Goal: Information Seeking & Learning: Understand process/instructions

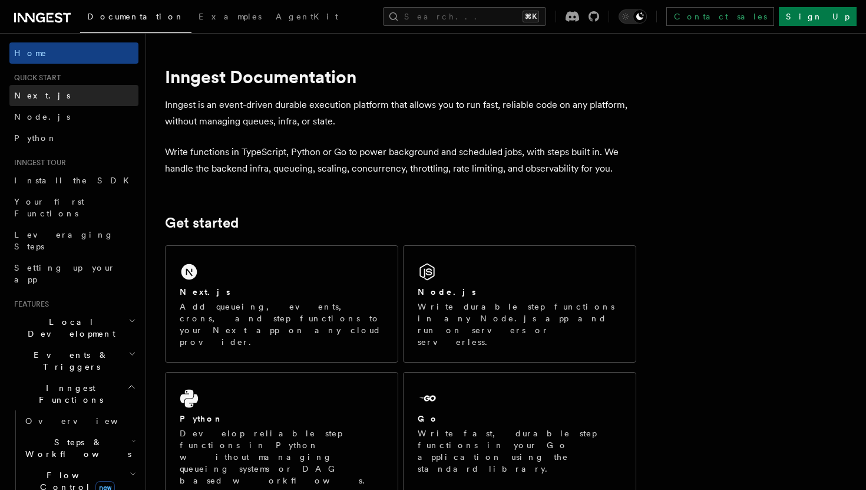
click at [81, 102] on link "Next.js" at bounding box center [73, 95] width 129 height 21
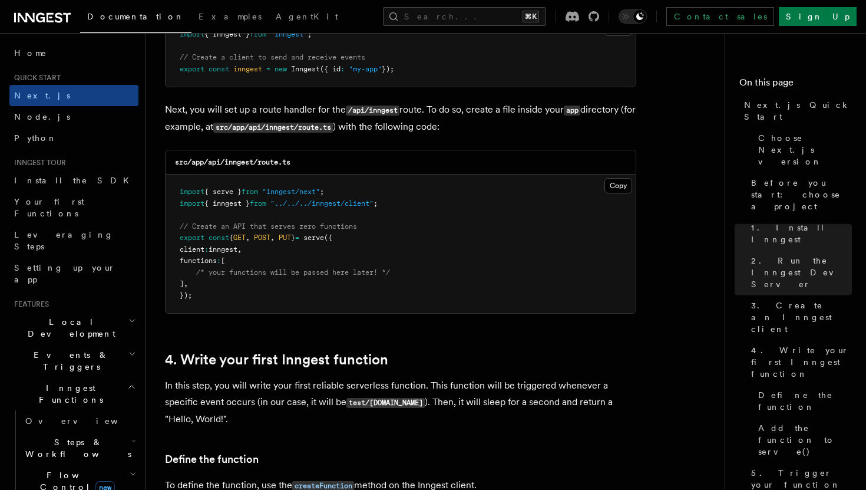
scroll to position [1602, 0]
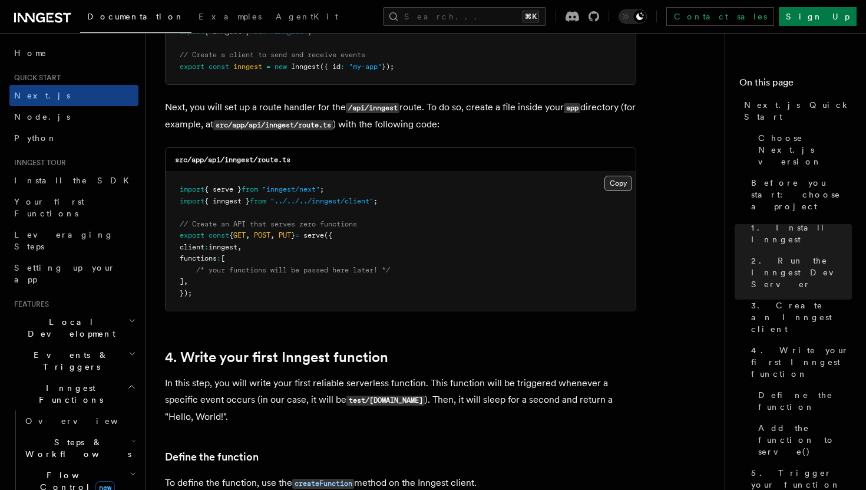
click at [618, 186] on button "Copy Copied" at bounding box center [619, 183] width 28 height 15
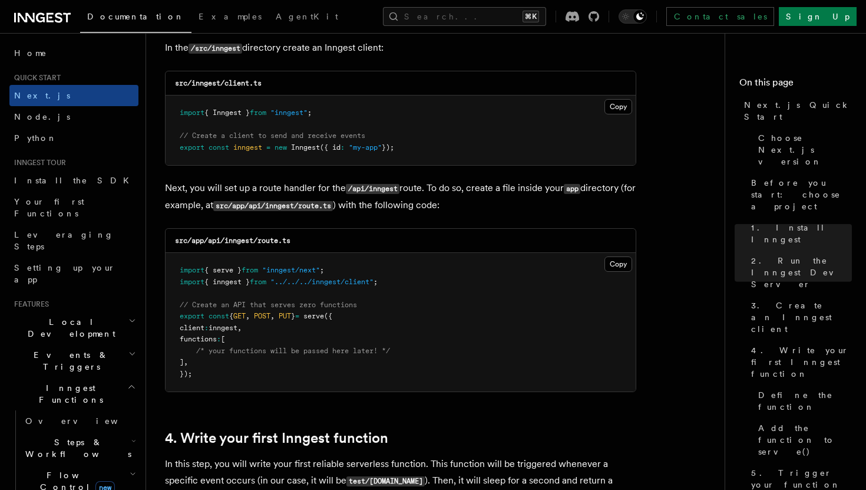
scroll to position [1520, 0]
click at [619, 114] on button "Copy Copied" at bounding box center [619, 107] width 28 height 15
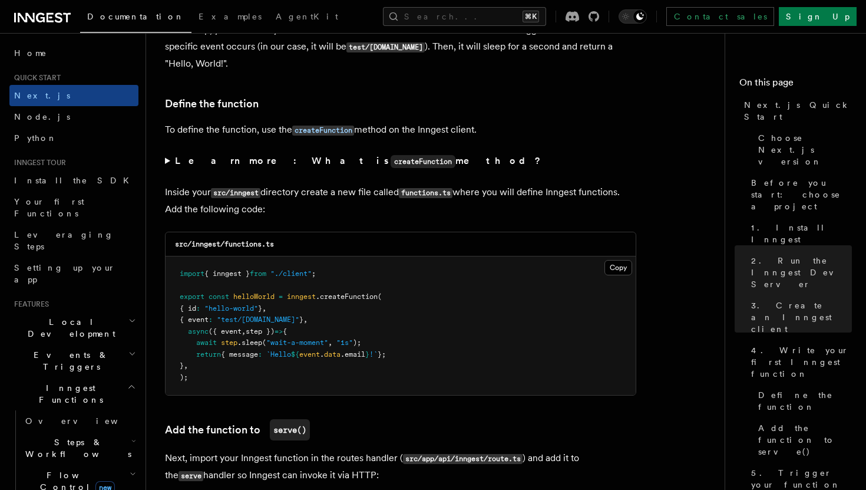
scroll to position [1958, 0]
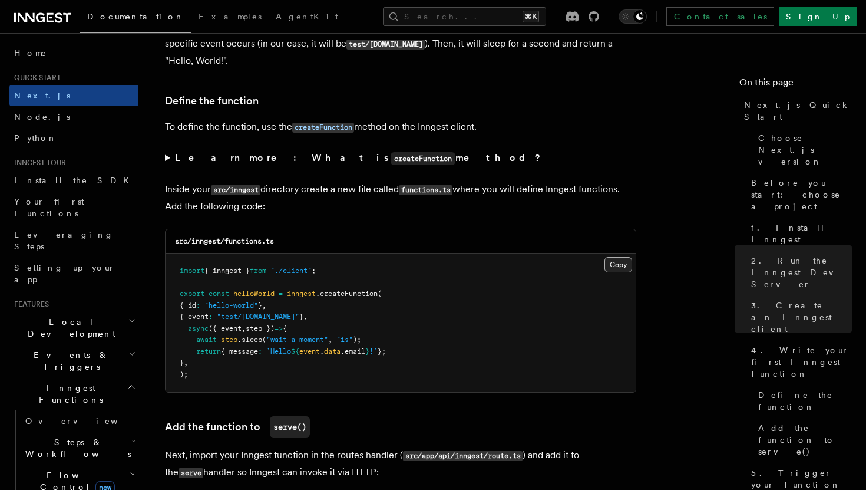
click at [619, 268] on button "Copy Copied" at bounding box center [619, 264] width 28 height 15
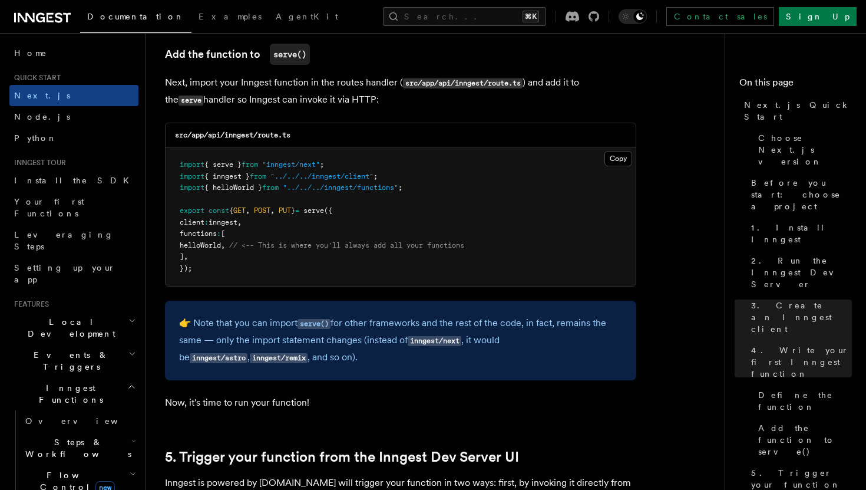
scroll to position [2335, 0]
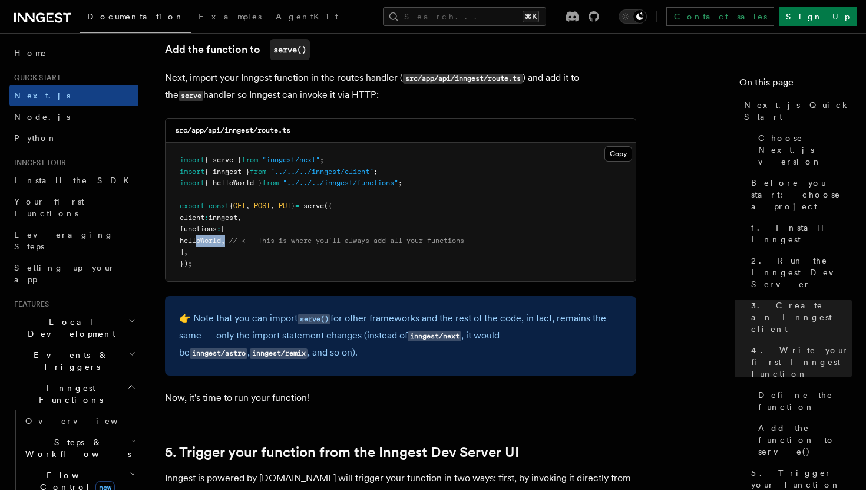
drag, startPoint x: 244, startPoint y: 243, endPoint x: 197, endPoint y: 247, distance: 46.7
click at [197, 245] on span "helloWorld , // <-- This is where you'll always add all your functions" at bounding box center [322, 240] width 285 height 8
copy span "helloWorld ,"
click at [270, 226] on pre "import { serve } from "inngest/next" ; import { inngest } from "../../../innges…" at bounding box center [401, 212] width 470 height 138
click at [221, 243] on span "helloWorld" at bounding box center [200, 240] width 41 height 8
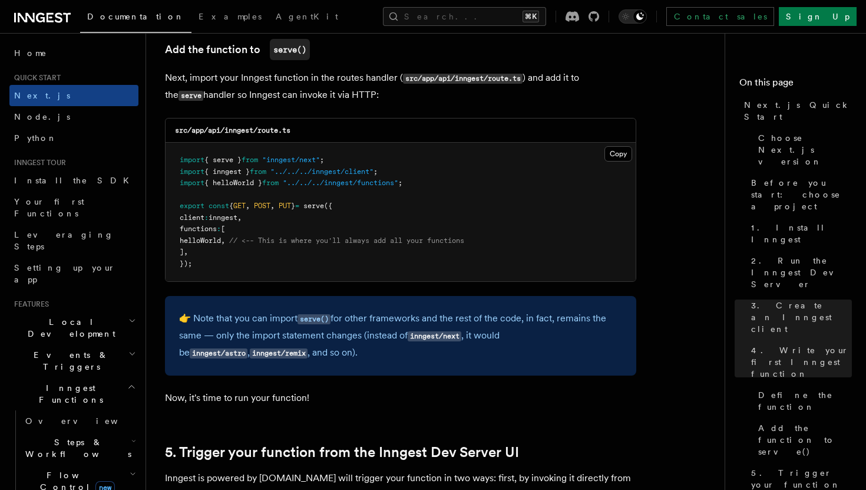
click at [251, 252] on pre "import { serve } from "inngest/next" ; import { inngest } from "../../../innges…" at bounding box center [401, 212] width 470 height 138
click at [221, 245] on span "helloWorld" at bounding box center [200, 240] width 41 height 8
click at [278, 248] on pre "import { serve } from "inngest/next" ; import { inngest } from "../../../innges…" at bounding box center [401, 212] width 470 height 138
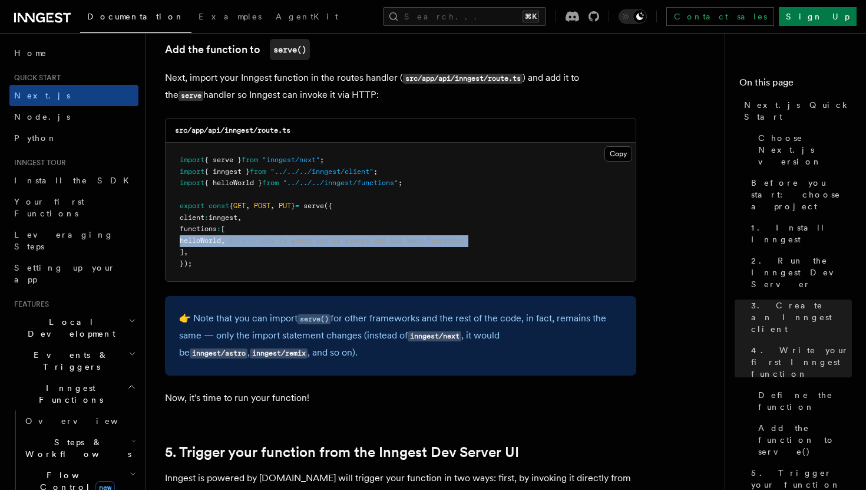
click at [278, 248] on pre "import { serve } from "inngest/next" ; import { inngest } from "../../../innges…" at bounding box center [401, 212] width 470 height 138
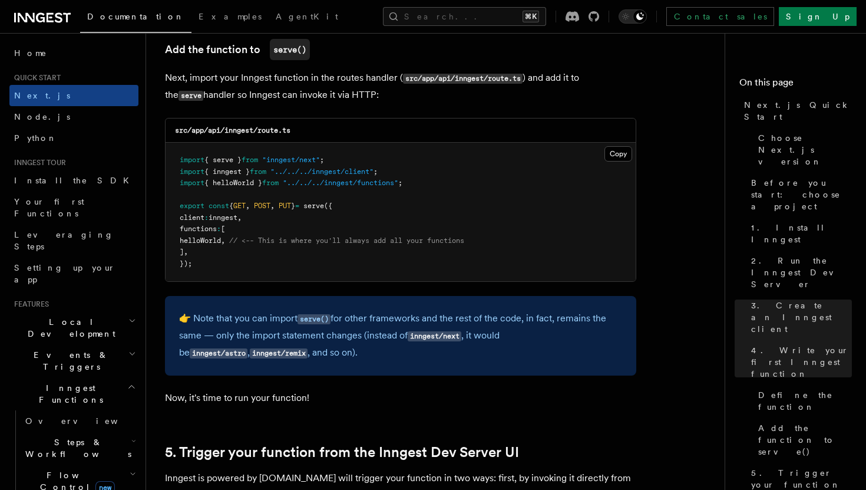
click at [352, 256] on pre "import { serve } from "inngest/next" ; import { inngest } from "../../../innges…" at bounding box center [401, 212] width 470 height 138
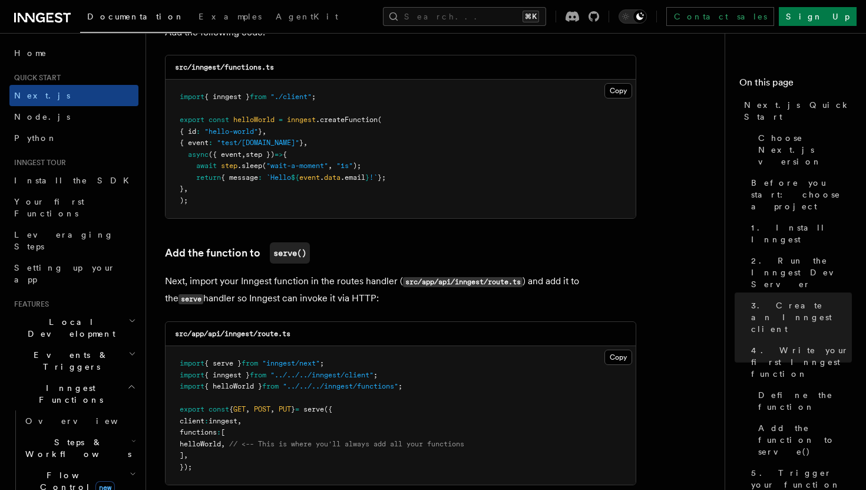
scroll to position [2062, 0]
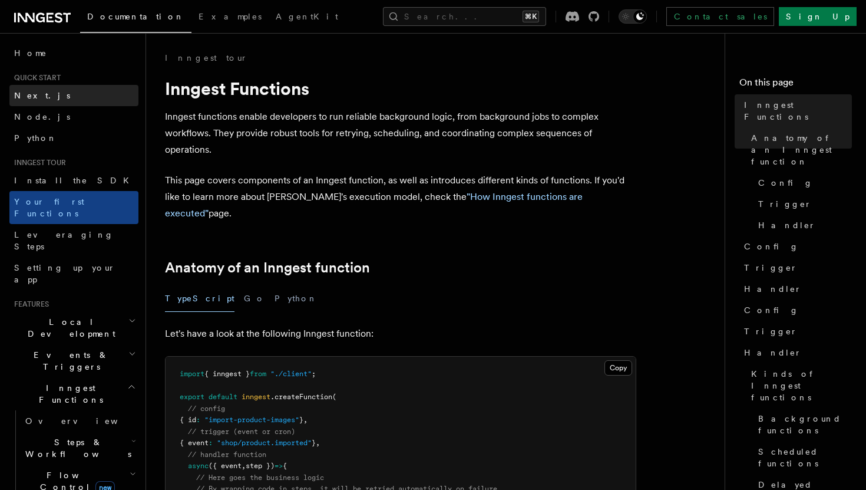
click at [88, 97] on link "Next.js" at bounding box center [73, 95] width 129 height 21
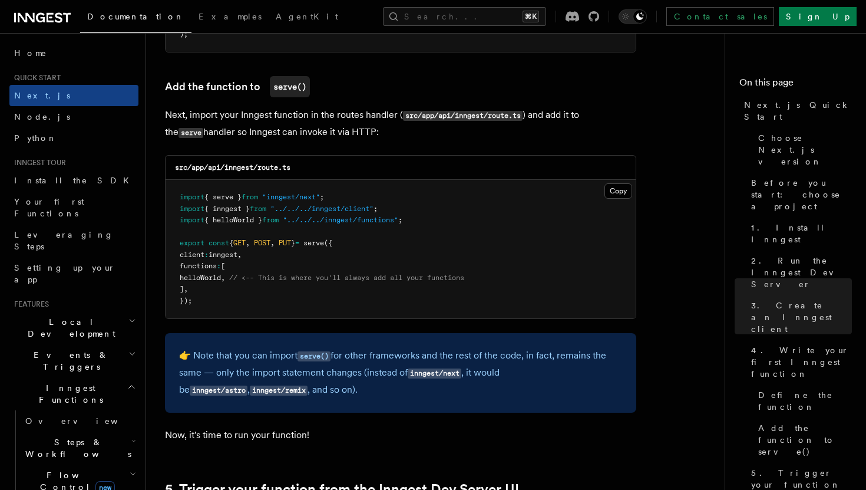
scroll to position [2298, 0]
click at [334, 164] on div "src/app/api/inngest/route.ts" at bounding box center [401, 167] width 470 height 24
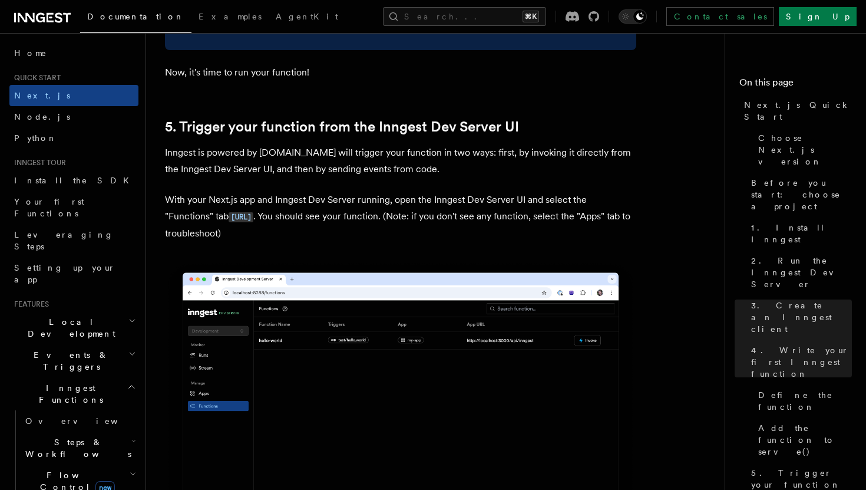
scroll to position [2661, 0]
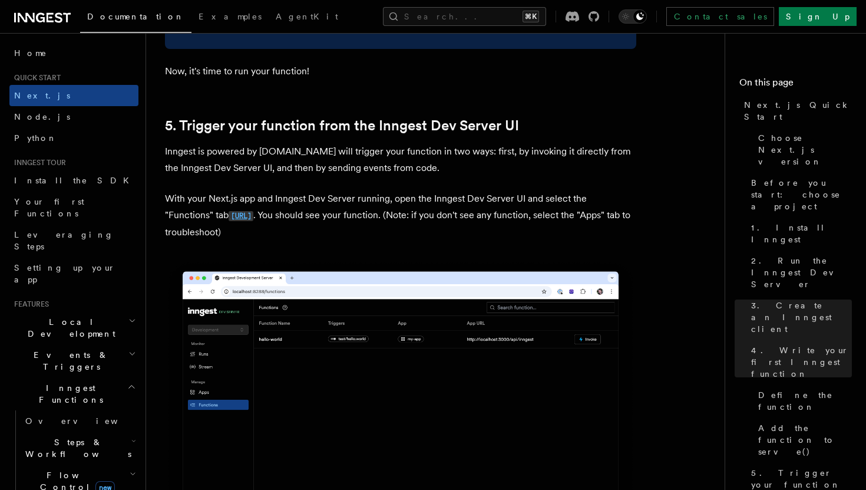
click at [253, 218] on code "[URL]" at bounding box center [241, 216] width 25 height 10
